Goal: Task Accomplishment & Management: Manage account settings

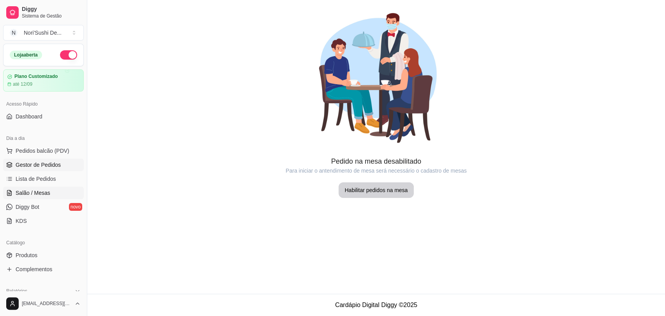
click at [58, 160] on link "Gestor de Pedidos" at bounding box center [43, 165] width 81 height 12
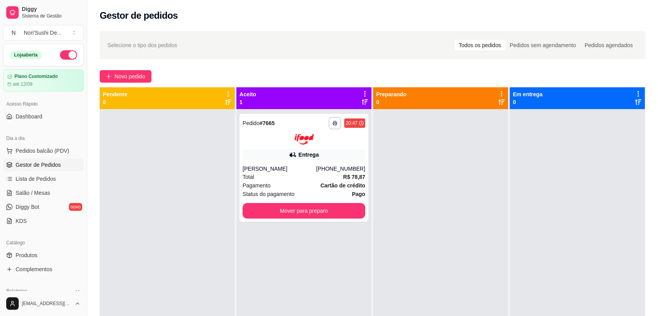
drag, startPoint x: 202, startPoint y: 256, endPoint x: 194, endPoint y: 250, distance: 10.1
click at [201, 256] on div at bounding box center [167, 267] width 135 height 316
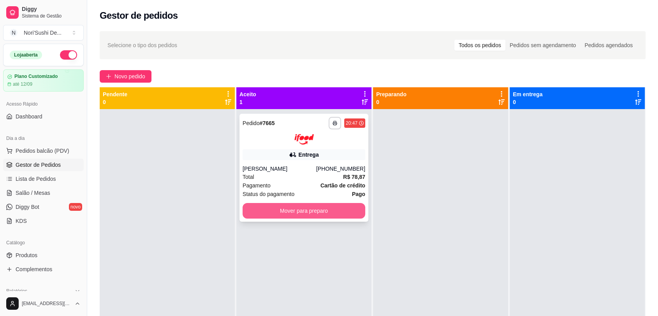
click at [294, 212] on button "Mover para preparo" at bounding box center [304, 211] width 123 height 16
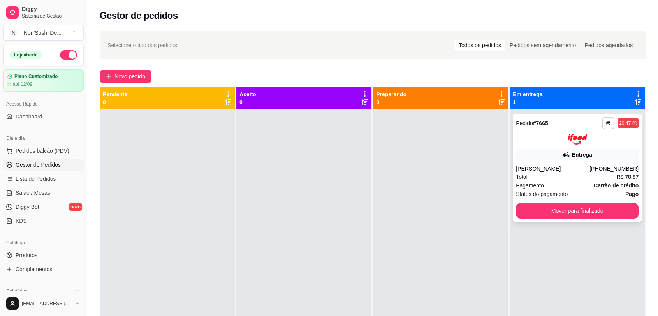
click at [545, 149] on div "Entrega" at bounding box center [577, 154] width 123 height 11
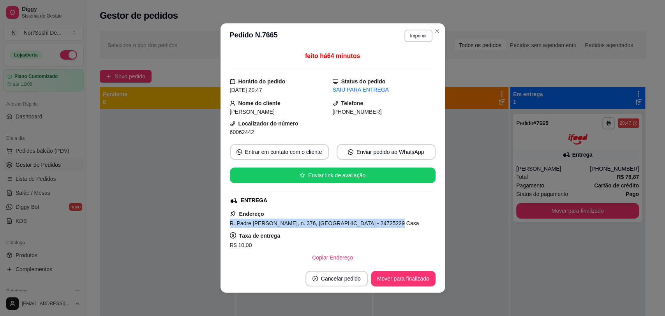
drag, startPoint x: 383, startPoint y: 223, endPoint x: 224, endPoint y: 219, distance: 159.8
click at [224, 219] on div "feito há 64 minutos Horário do pedido [DATE] 20:47 Status do pedido SAIU PARA E…" at bounding box center [333, 156] width 224 height 216
copy span "R. Padre [PERSON_NAME], n. 376, [GEOGRAPHIC_DATA] - 24725229 Casa"
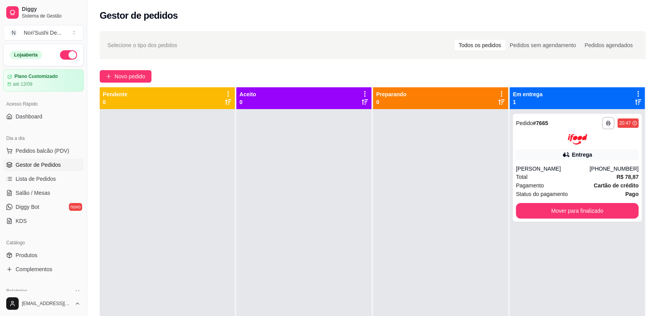
click at [388, 13] on div "Gestor de pedidos" at bounding box center [373, 15] width 546 height 12
click at [257, 216] on div at bounding box center [303, 267] width 135 height 316
click at [58, 176] on link "Lista de Pedidos" at bounding box center [43, 179] width 81 height 12
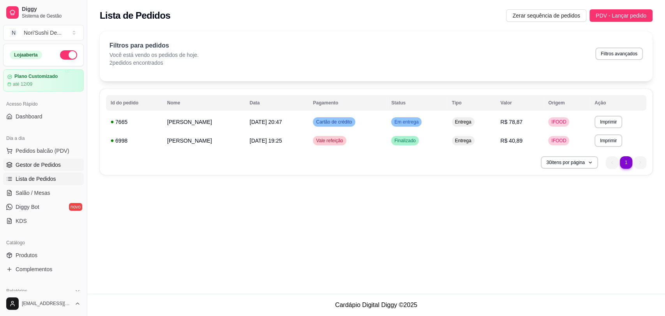
click at [41, 168] on span "Gestor de Pedidos" at bounding box center [38, 165] width 45 height 8
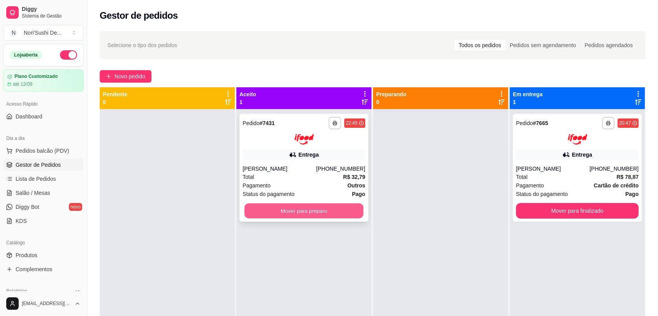
click at [300, 212] on button "Mover para preparo" at bounding box center [304, 210] width 119 height 15
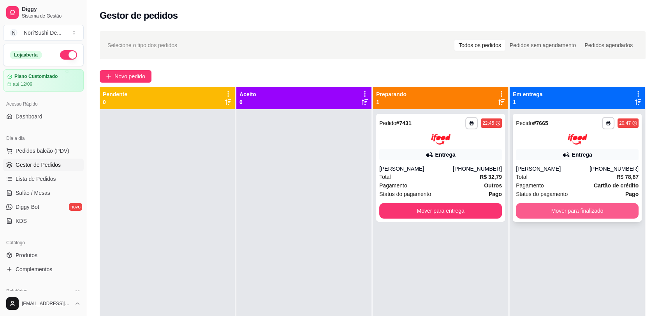
click at [595, 207] on button "Mover para finalizado" at bounding box center [577, 211] width 123 height 16
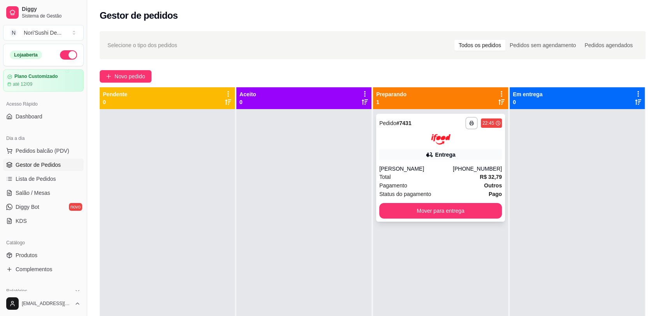
click at [454, 179] on div "Total R$ 32,79" at bounding box center [440, 177] width 123 height 9
click at [446, 178] on div "Total R$ 32,79" at bounding box center [440, 177] width 123 height 9
click at [423, 161] on div "**********" at bounding box center [440, 168] width 129 height 108
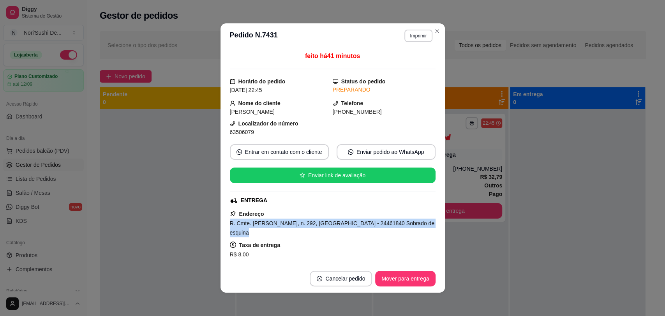
drag, startPoint x: 224, startPoint y: 221, endPoint x: 409, endPoint y: 236, distance: 184.9
click at [409, 236] on div "feito há 41 minutos Horário do pedido [DATE] 22:45 Status do pedido PREPARANDO …" at bounding box center [333, 156] width 224 height 216
copy span "R. Cmte. [PERSON_NAME], n. 292, [GEOGRAPHIC_DATA] - 24461840 Sobrado de esquina"
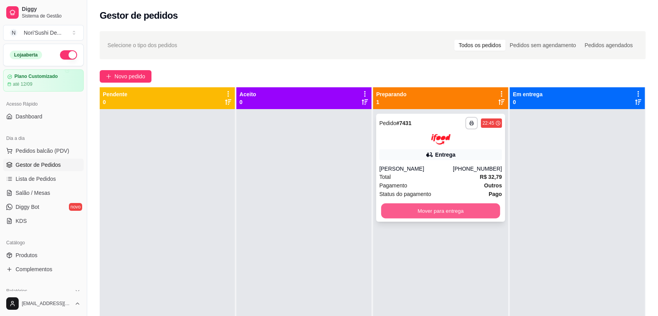
click at [485, 210] on button "Mover para entrega" at bounding box center [440, 210] width 119 height 15
